Goal: Information Seeking & Learning: Learn about a topic

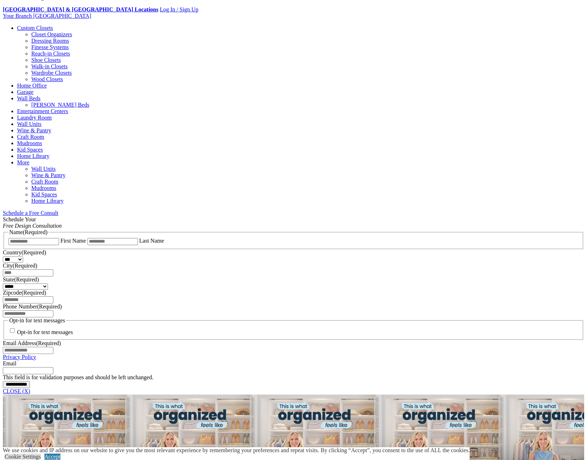
scroll to position [391, 0]
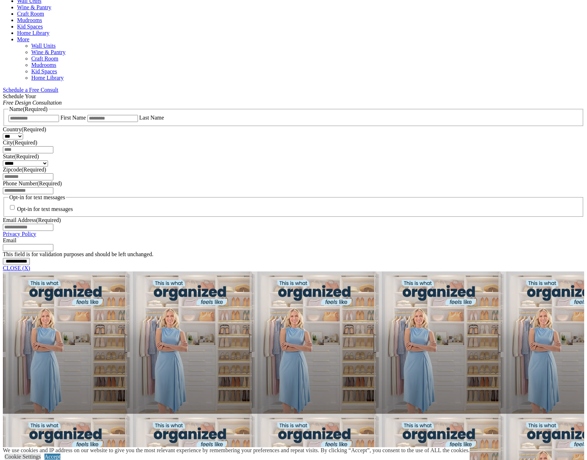
click at [30, 265] on link "CLOSE (X)" at bounding box center [16, 268] width 27 height 6
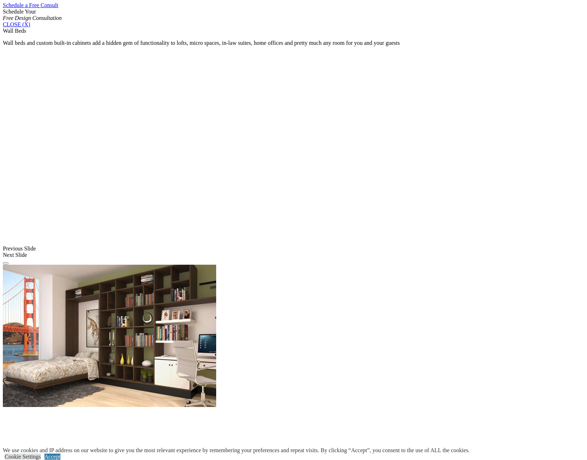
scroll to position [477, 0]
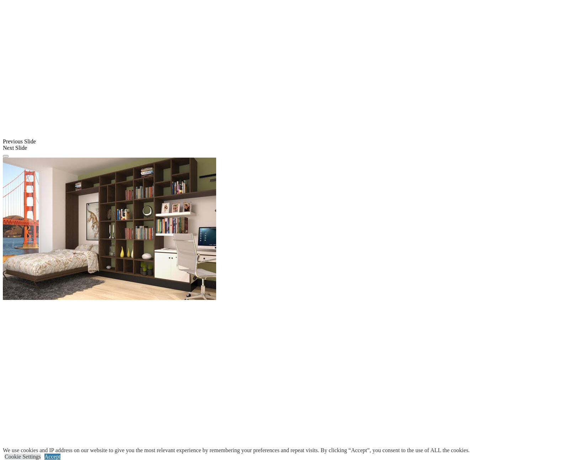
scroll to position [583, 0]
